Goal: Find specific page/section: Find specific page/section

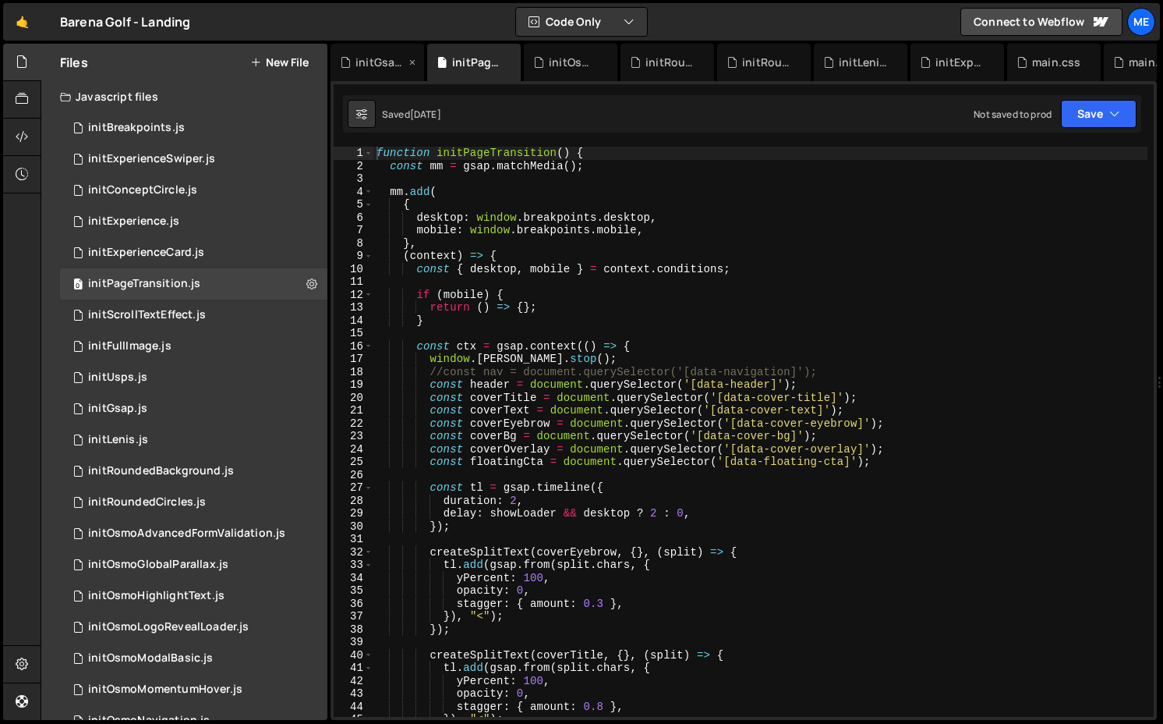
click at [415, 59] on icon at bounding box center [412, 63] width 11 height 16
click at [0, 0] on icon at bounding box center [0, 0] width 0 height 0
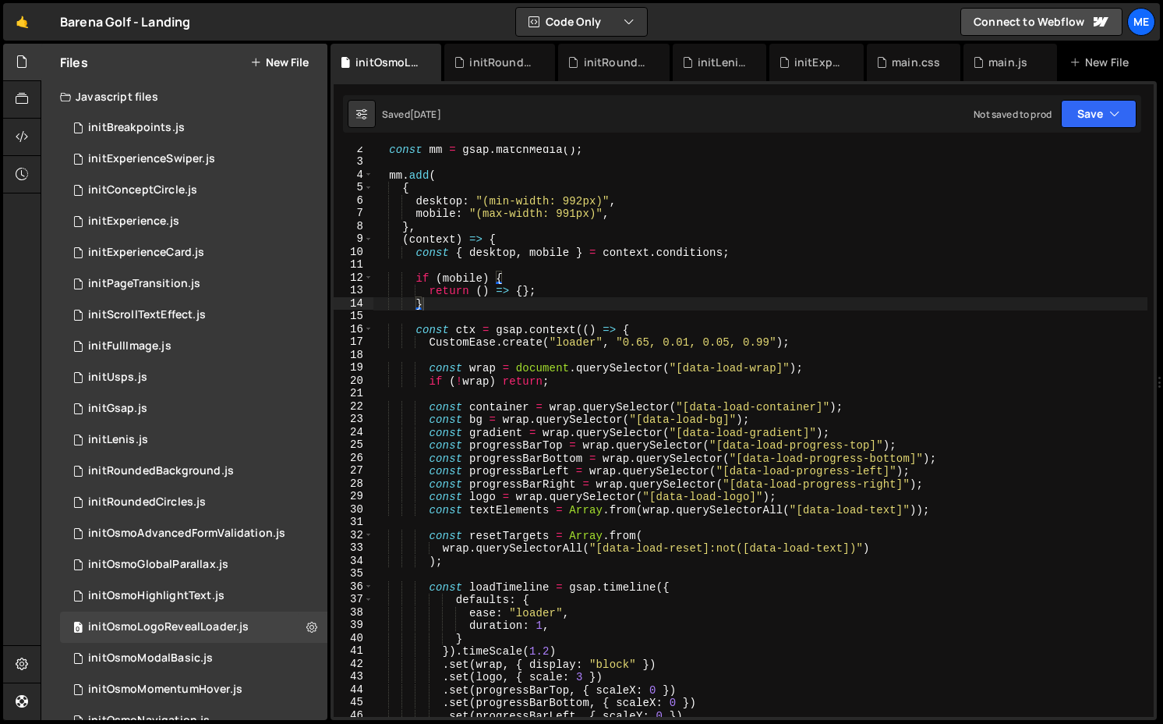
scroll to position [16, 0]
click at [415, 59] on div "initOsmoLogoRevealLoader.js" at bounding box center [389, 63] width 67 height 16
click at [427, 60] on icon at bounding box center [429, 63] width 11 height 16
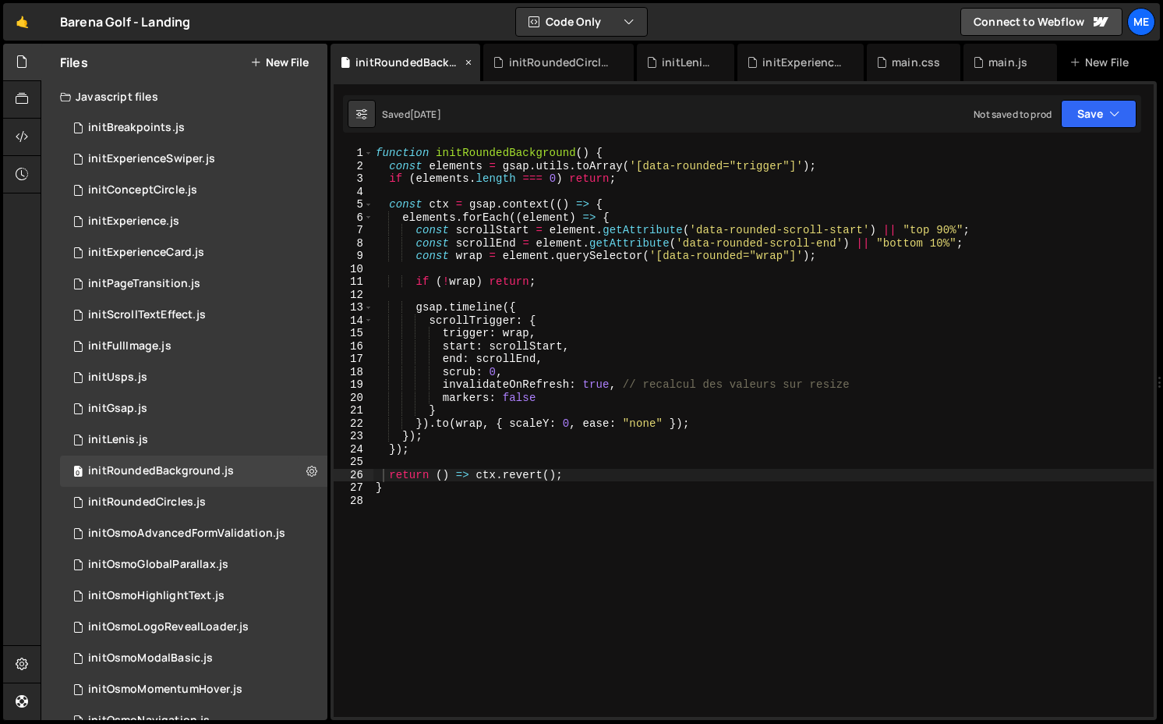
click at [470, 57] on icon at bounding box center [468, 63] width 11 height 16
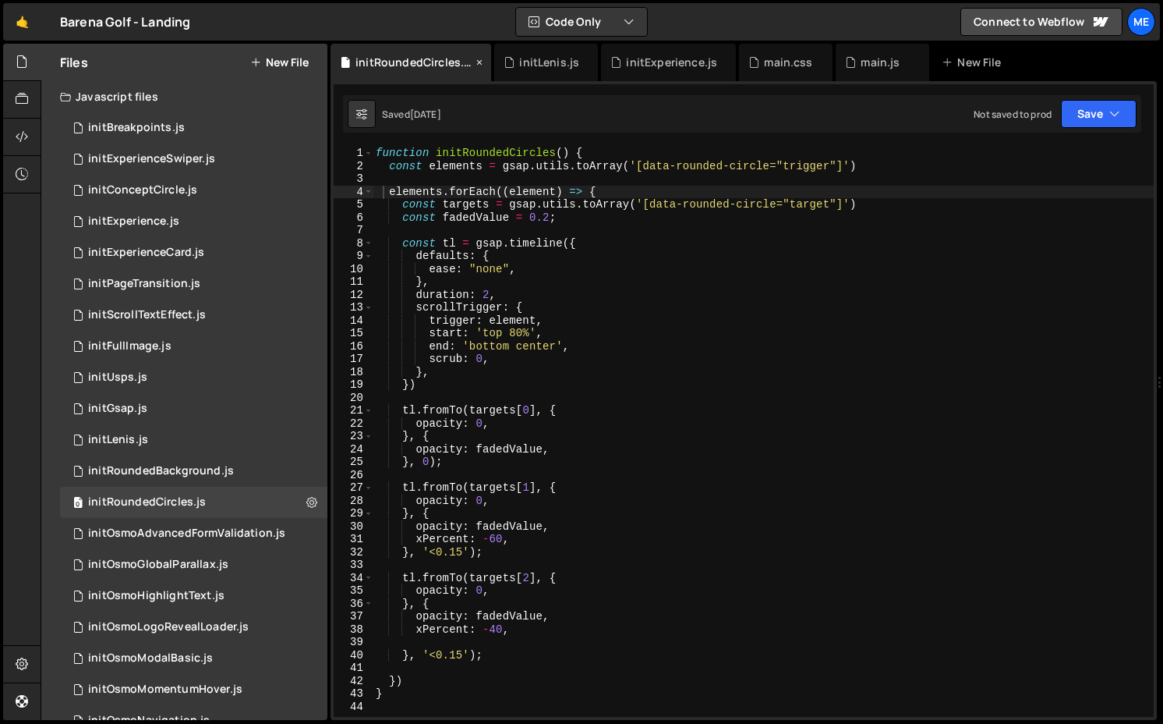
click at [475, 62] on icon at bounding box center [479, 63] width 11 height 16
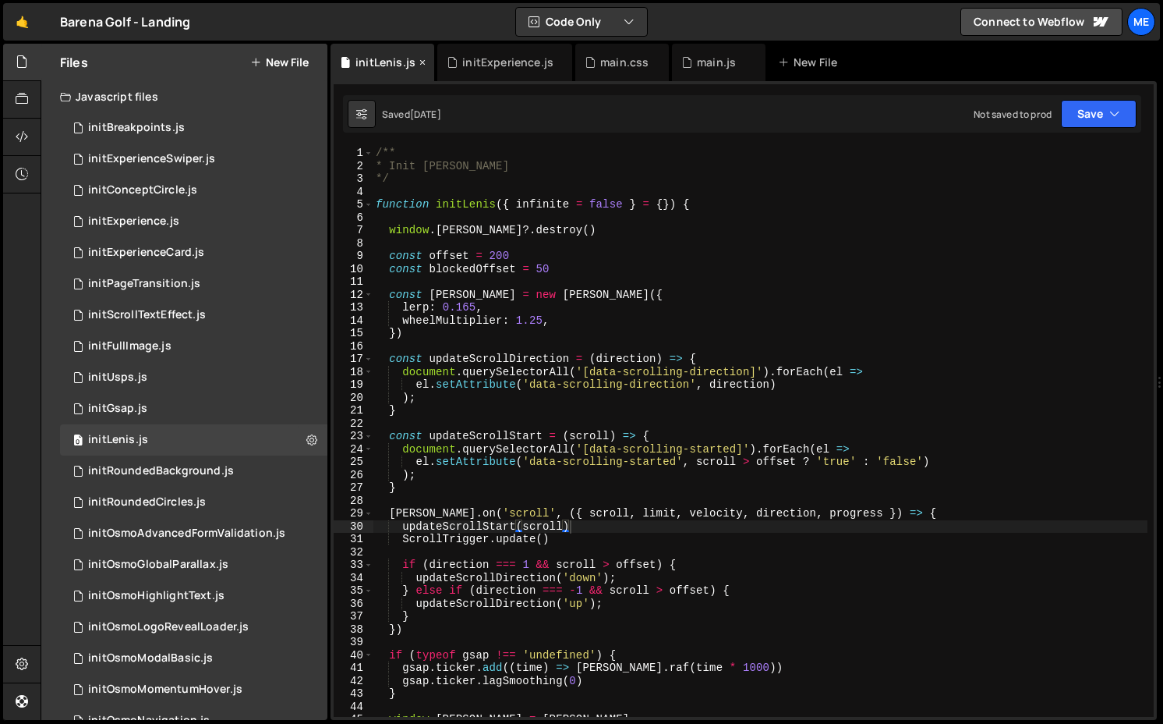
click at [423, 65] on icon at bounding box center [422, 63] width 11 height 16
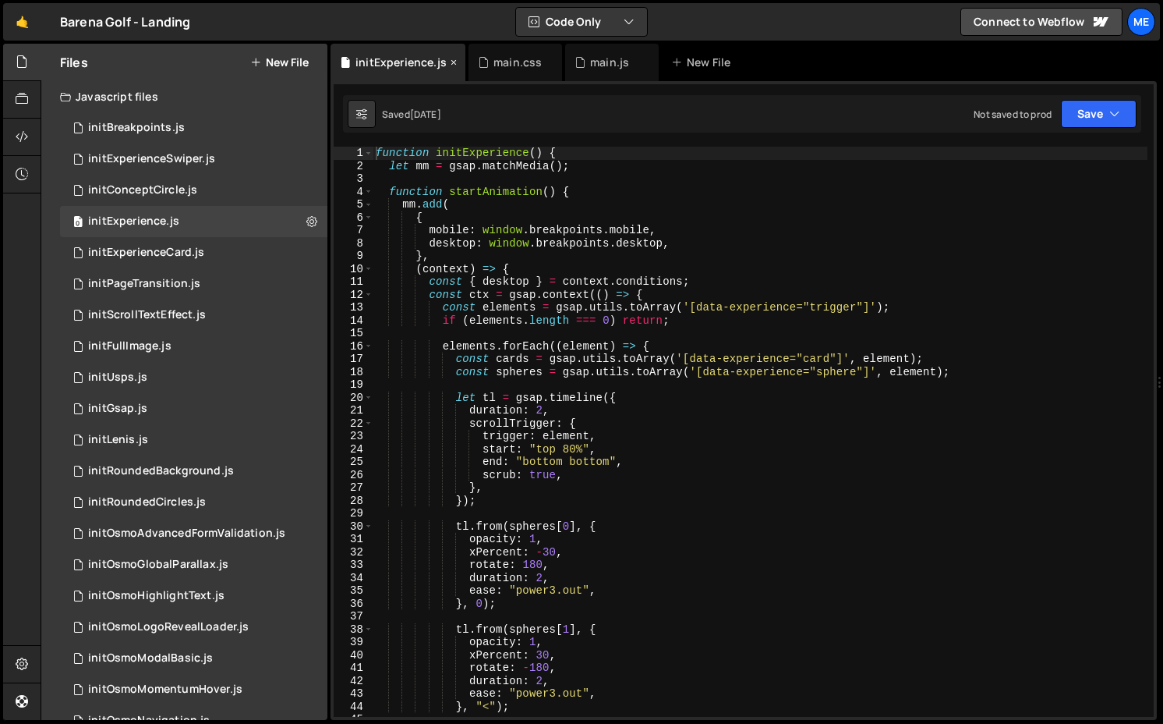
click at [450, 61] on icon at bounding box center [453, 63] width 11 height 16
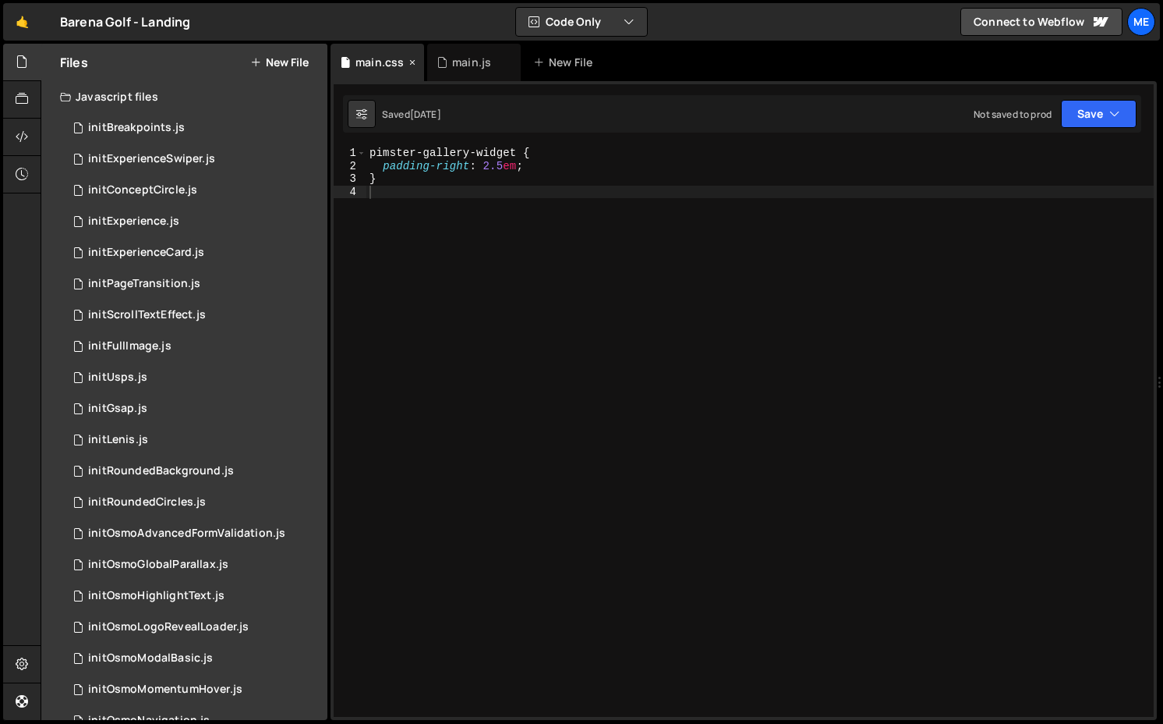
click at [414, 63] on icon at bounding box center [412, 63] width 11 height 16
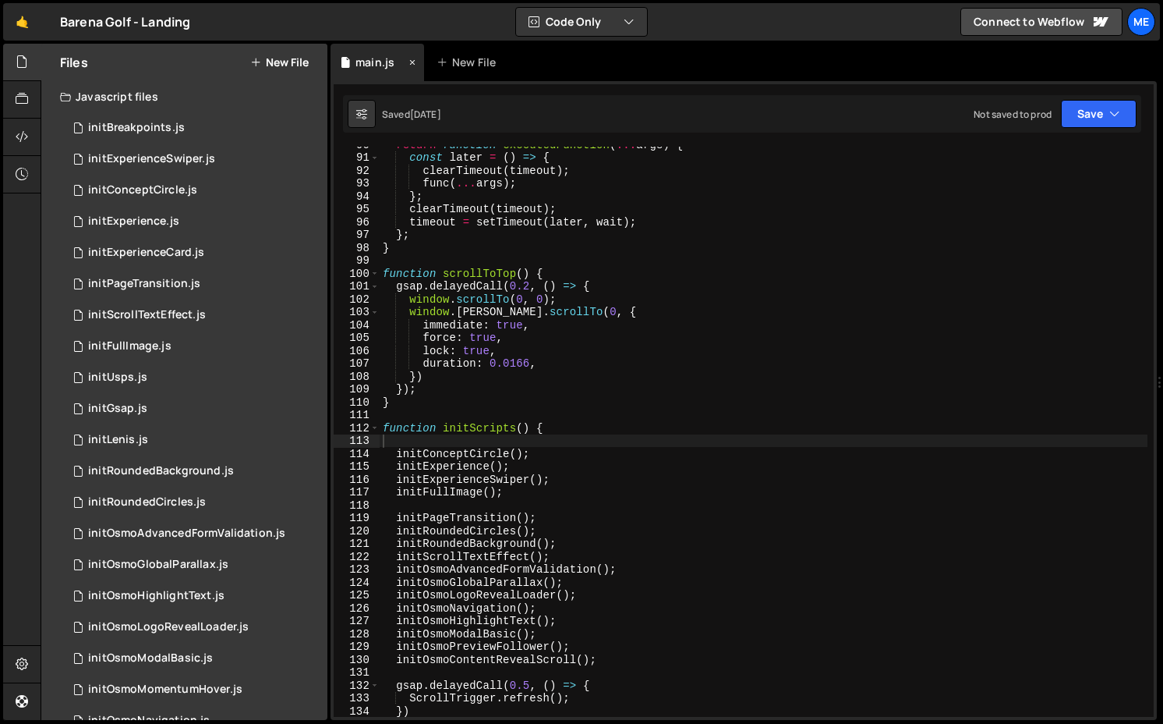
click at [412, 63] on icon at bounding box center [412, 63] width 11 height 16
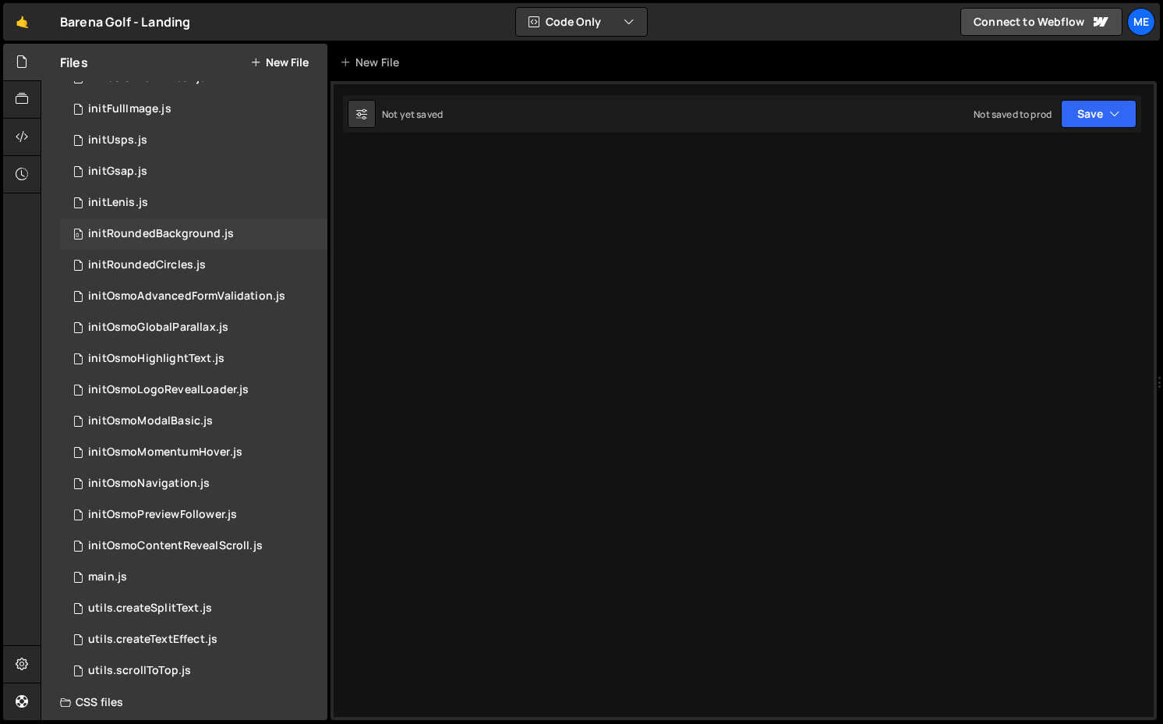
scroll to position [281, 0]
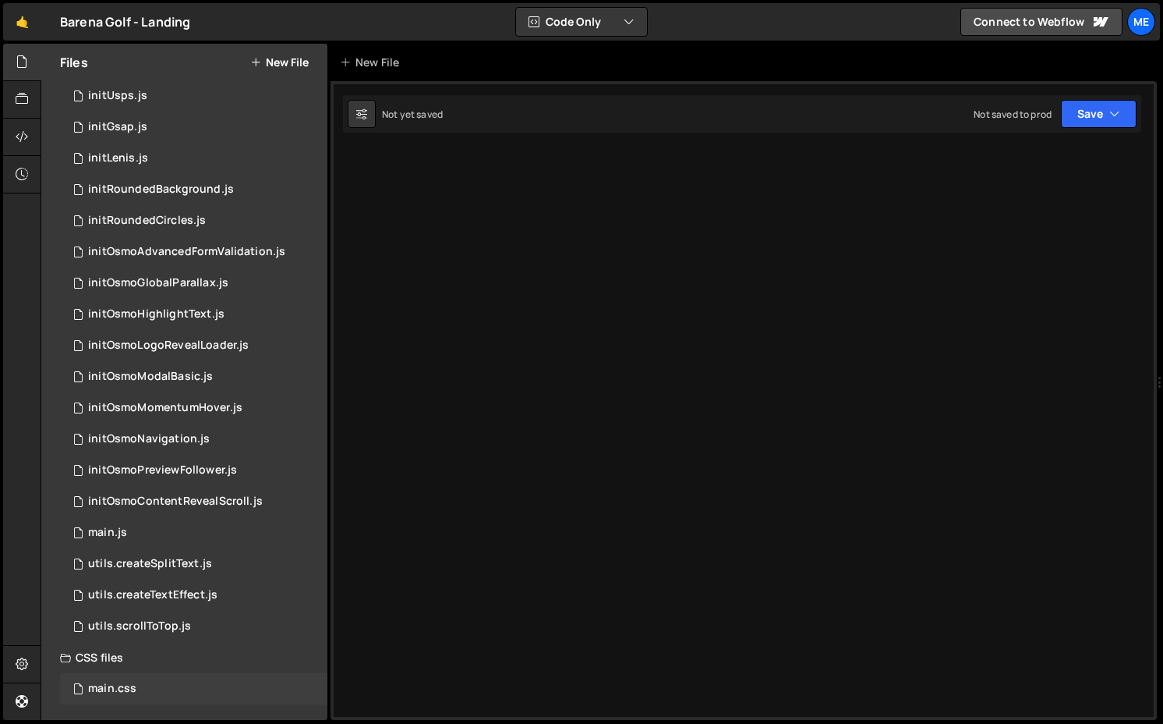
click at [143, 686] on div "main.css 0" at bounding box center [193, 688] width 267 height 31
